Goal: Information Seeking & Learning: Learn about a topic

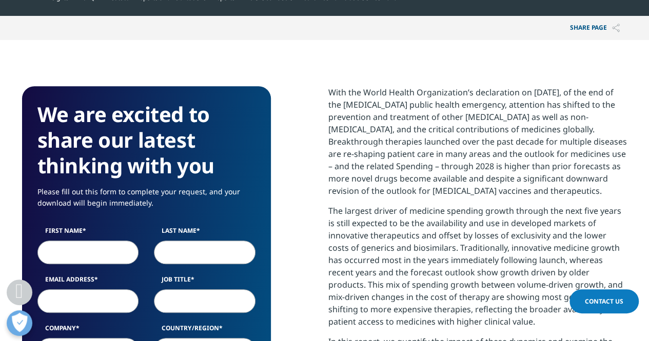
scroll to position [390, 0]
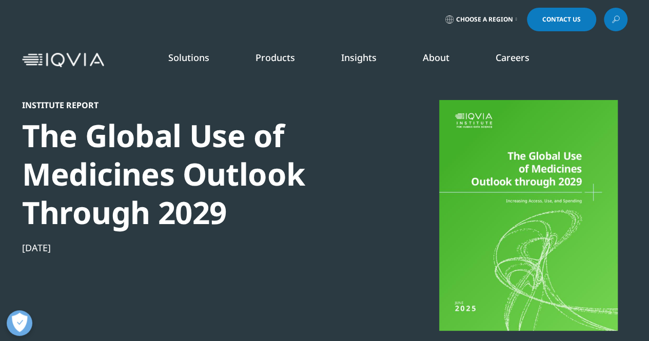
click at [332, 146] on div "The Global Use of Medicines Outlook Through 2029" at bounding box center [198, 173] width 352 height 115
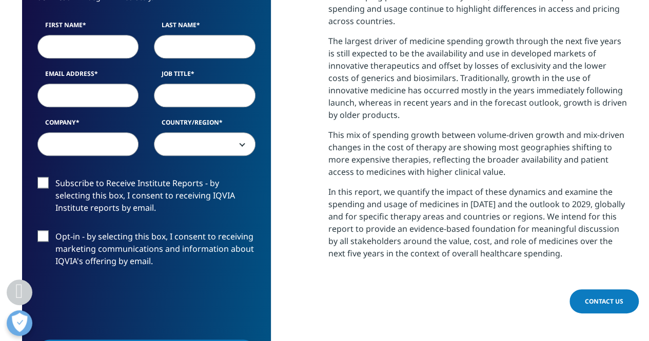
scroll to position [574, 0]
